Goal: Transaction & Acquisition: Download file/media

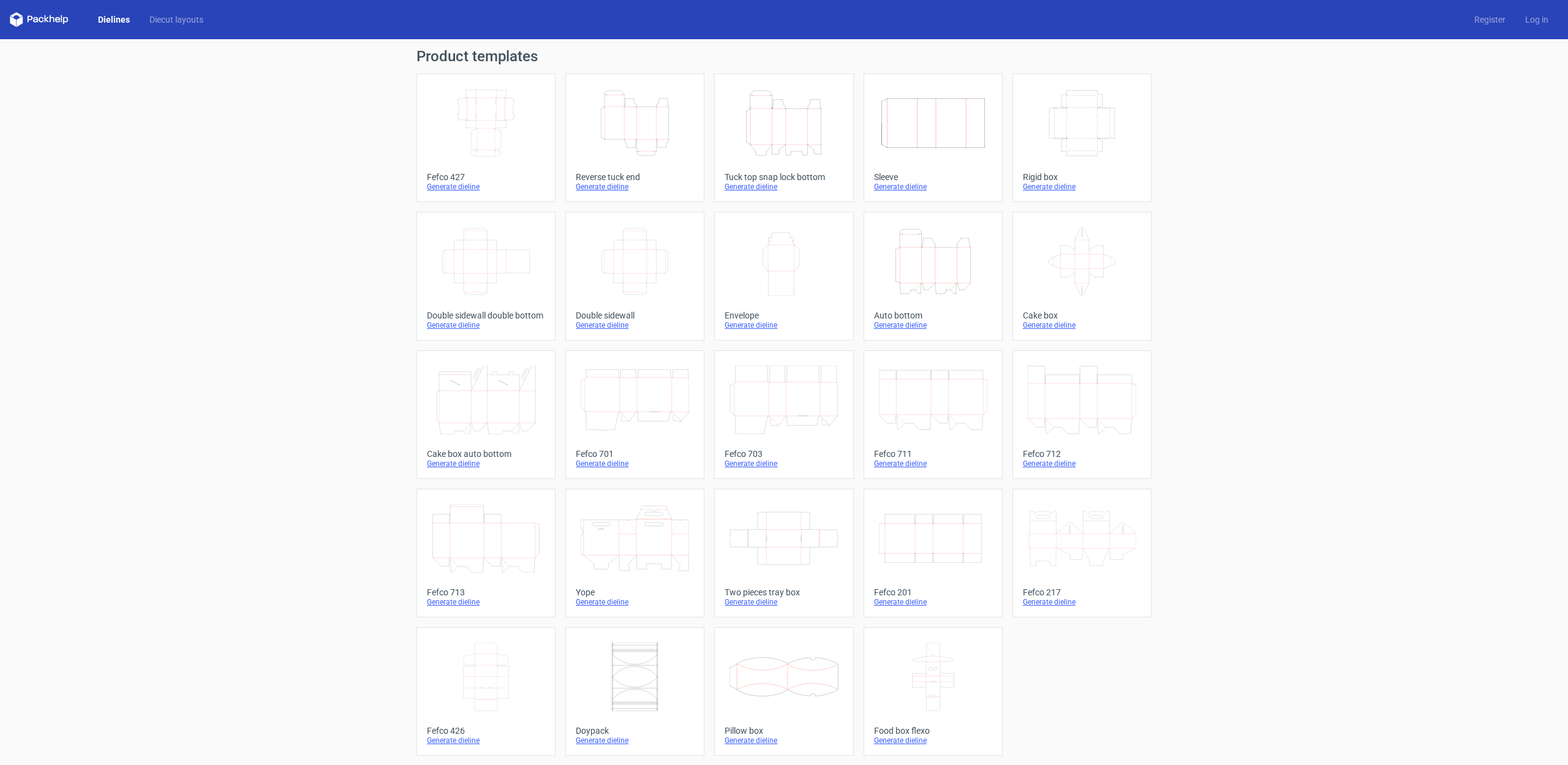
click at [906, 600] on div "Generate dieline" at bounding box center [933, 602] width 118 height 10
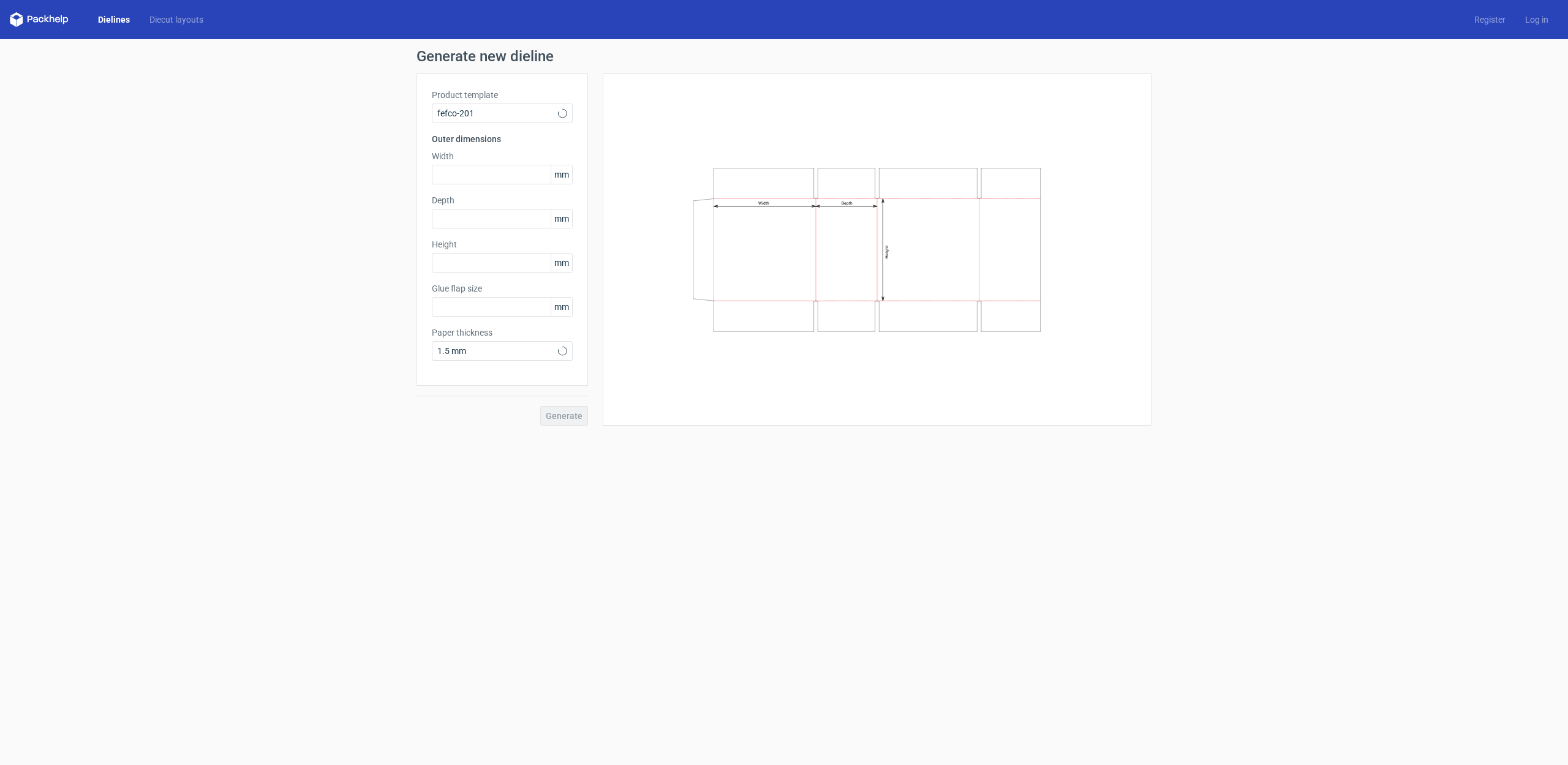
type input "20"
click at [451, 169] on input "text" at bounding box center [502, 174] width 141 height 20
type input "212"
type input "74"
type input "122"
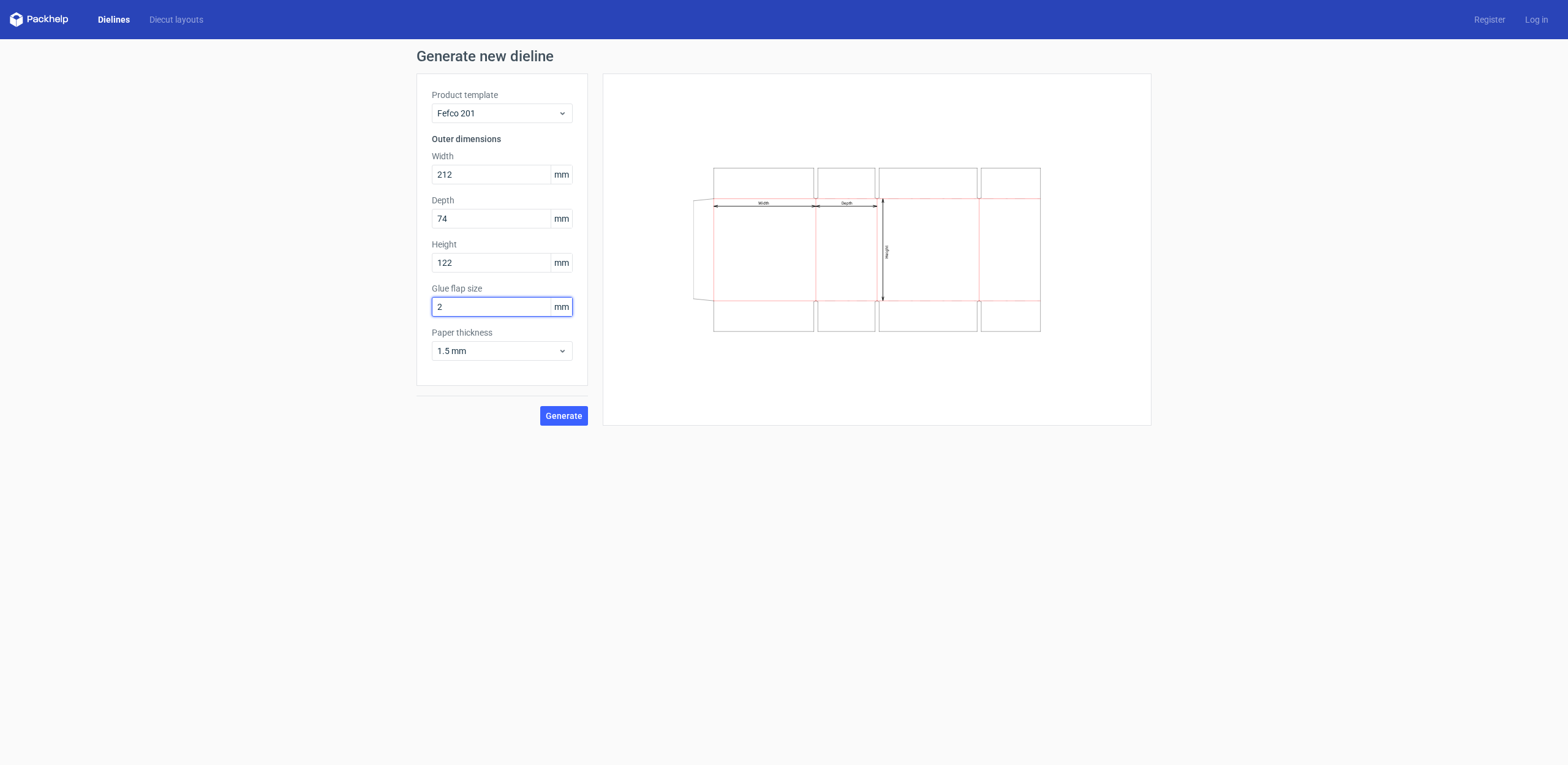
type input "25"
click at [495, 353] on span "1.5 mm" at bounding box center [497, 351] width 121 height 13
click at [462, 461] on div "3 mm" at bounding box center [502, 456] width 131 height 20
click at [559, 415] on span "Generate" at bounding box center [564, 415] width 37 height 9
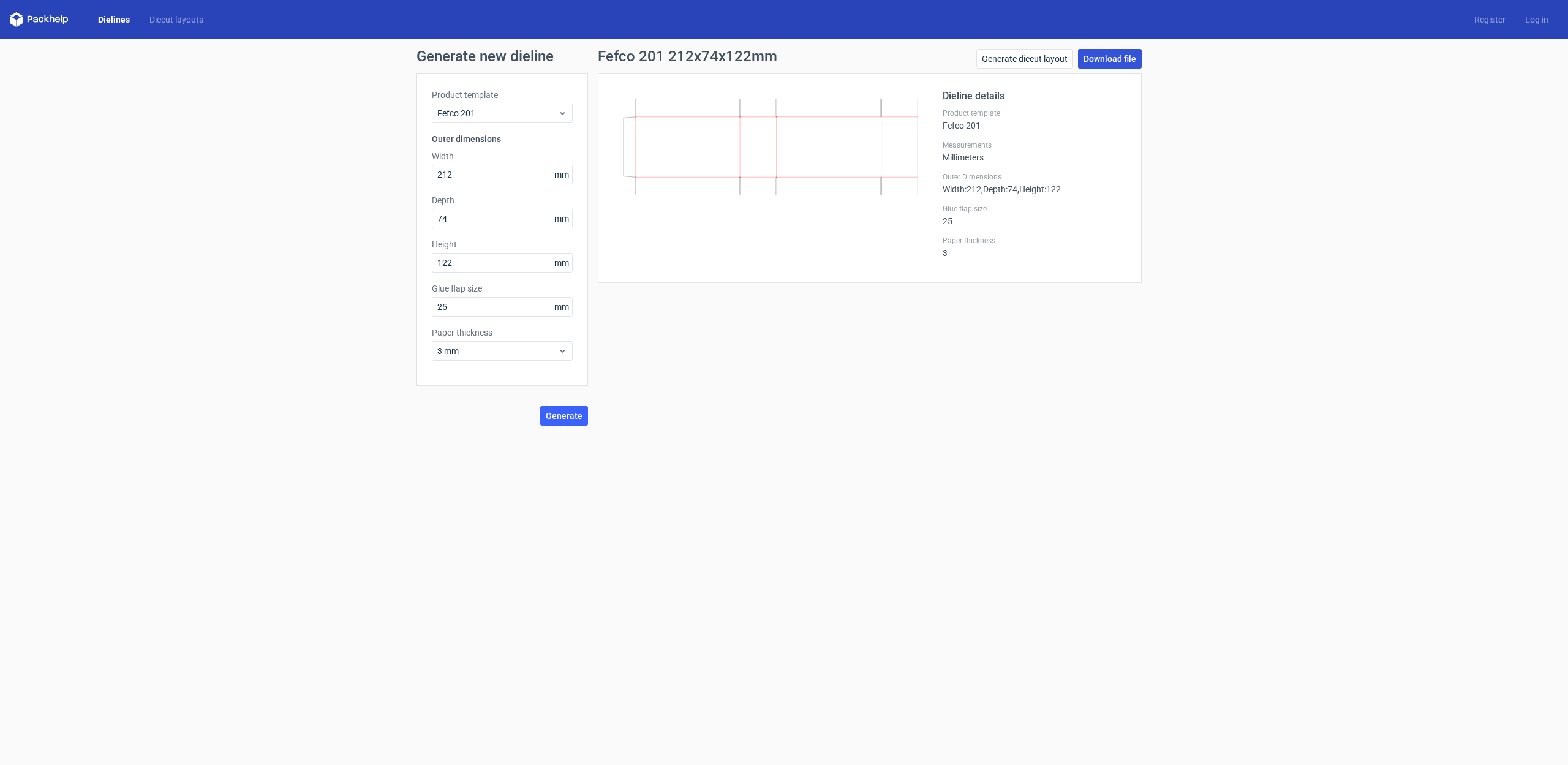
click at [1116, 57] on link "Download file" at bounding box center [1110, 59] width 64 height 20
drag, startPoint x: 455, startPoint y: 222, endPoint x: 426, endPoint y: 222, distance: 29.0
click at [426, 222] on div "Product template Fefco 201 Outer dimensions Width 212 mm Depth 74 mm Height 122…" at bounding box center [502, 230] width 171 height 312
type input "274"
click at [562, 419] on span "Generate" at bounding box center [564, 415] width 37 height 9
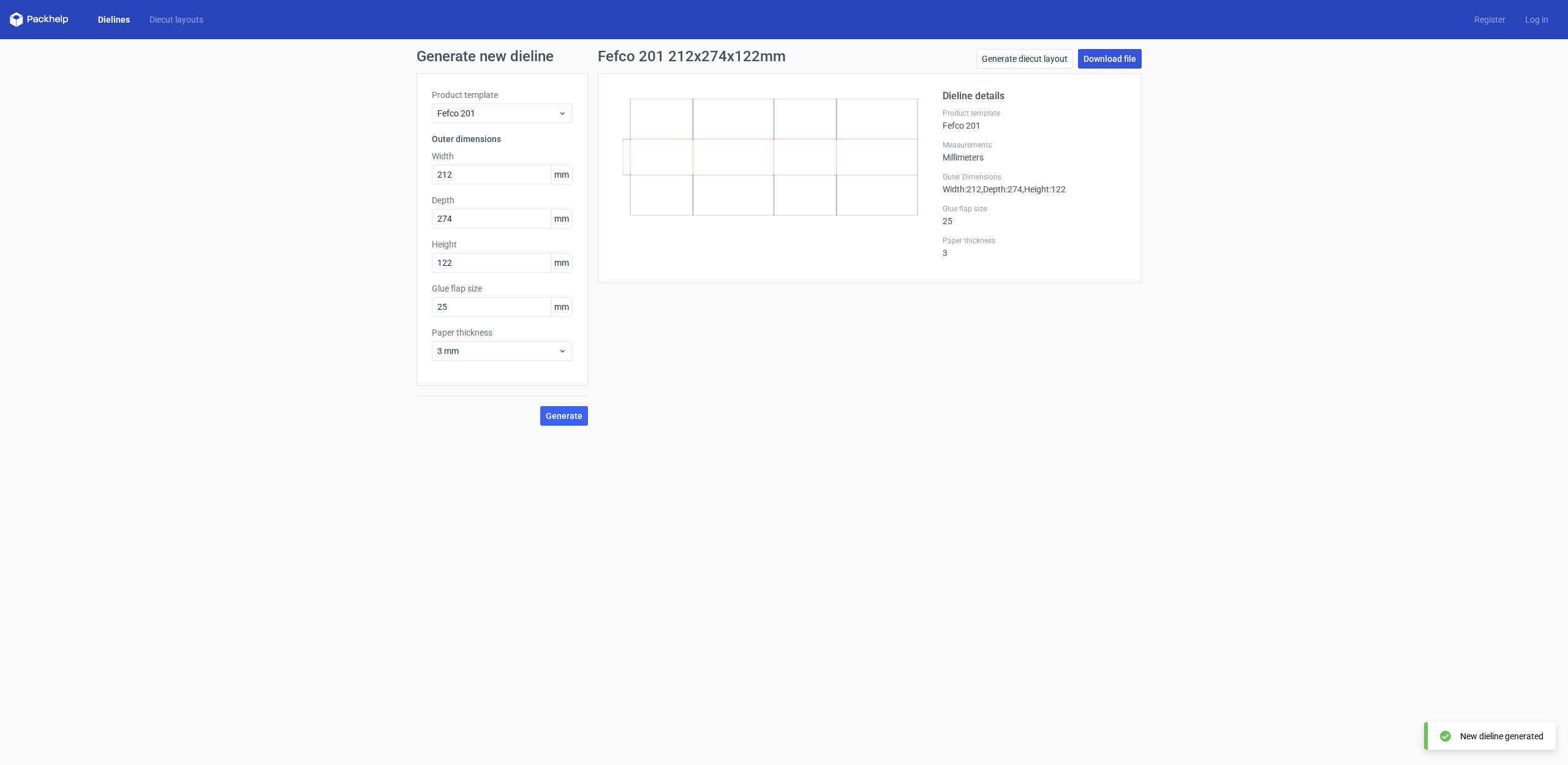
click at [1121, 56] on link "Download file" at bounding box center [1110, 59] width 64 height 20
